Goal: Register for event/course

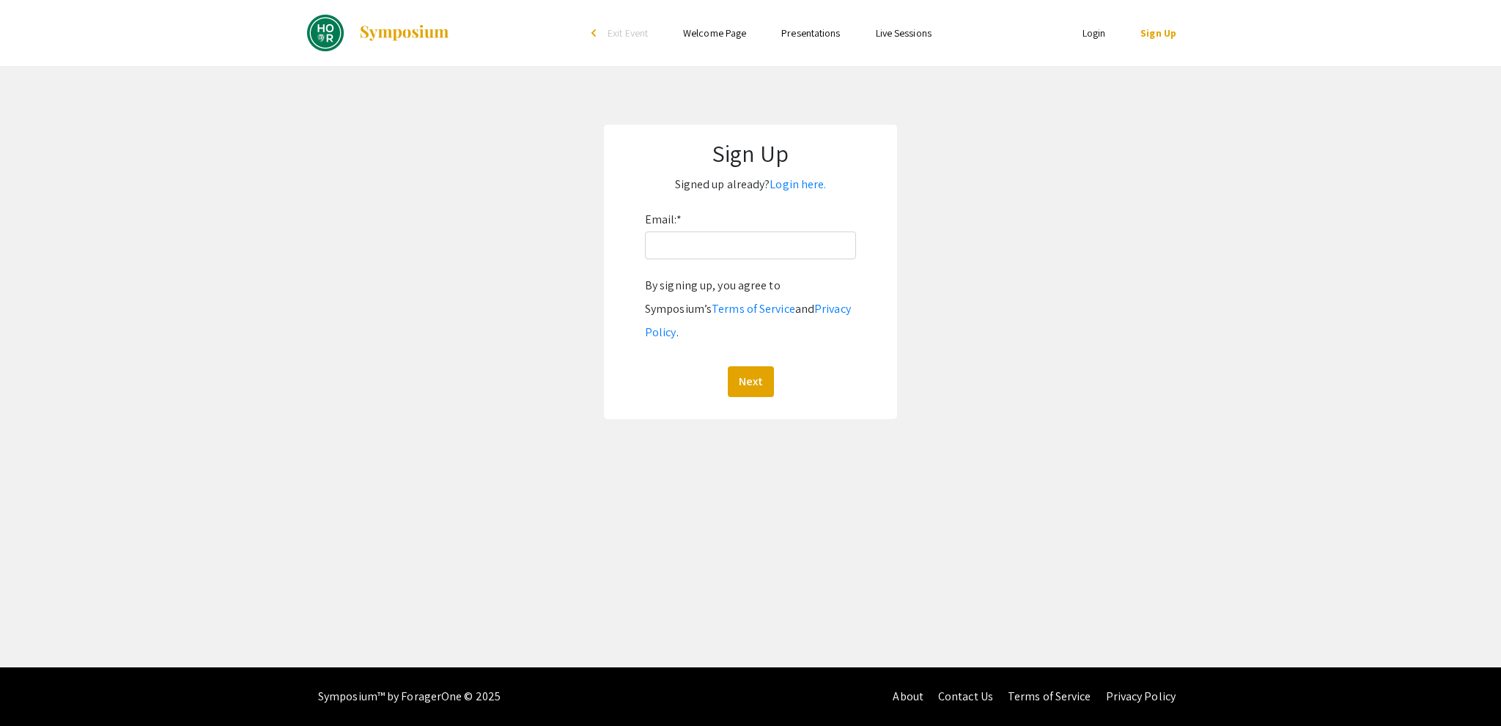
click at [378, 30] on img at bounding box center [404, 33] width 92 height 18
